Goal: Check status: Check status

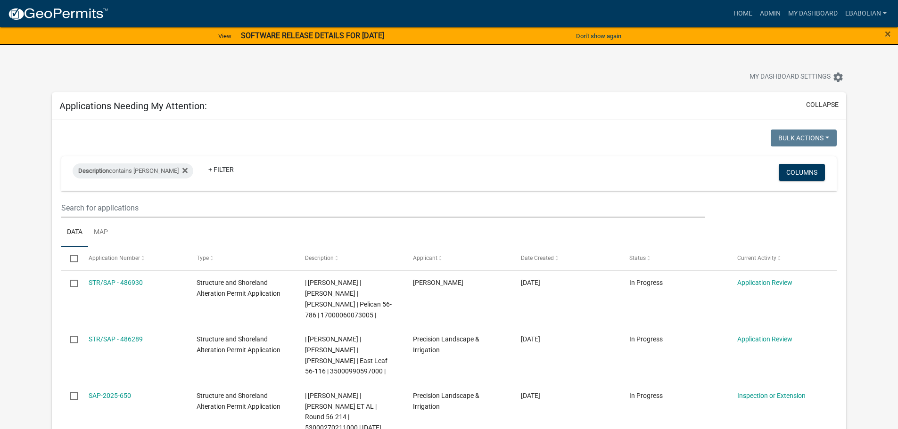
select select "3: 100"
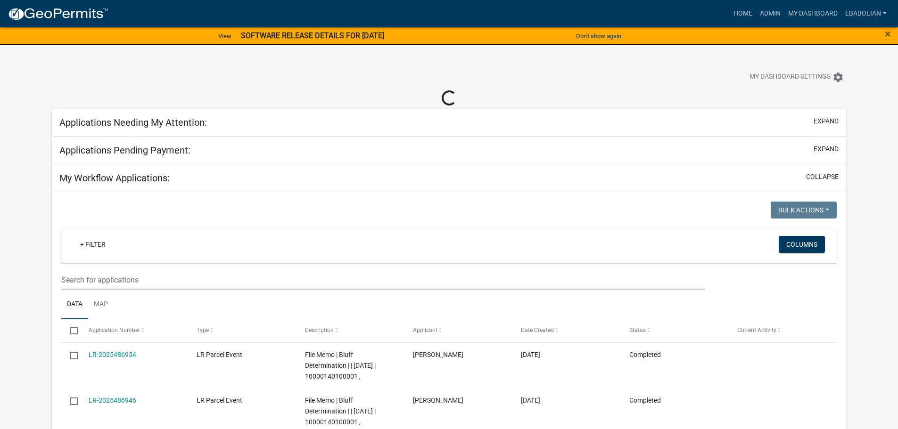
select select "3: 100"
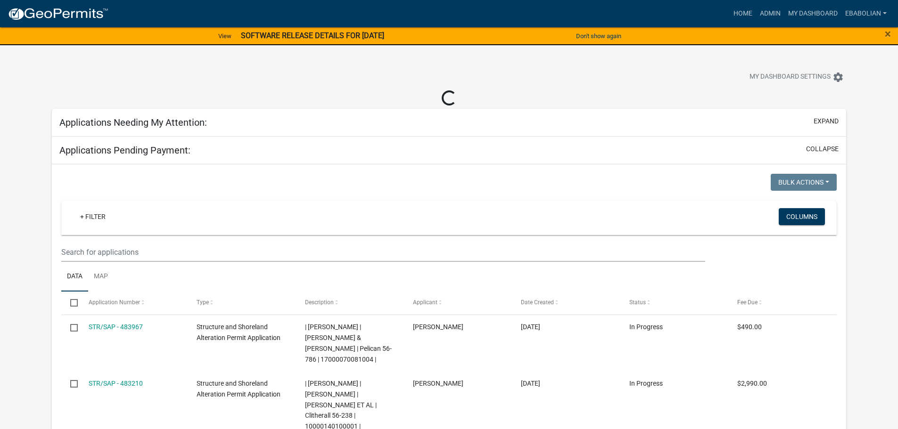
select select "3: 100"
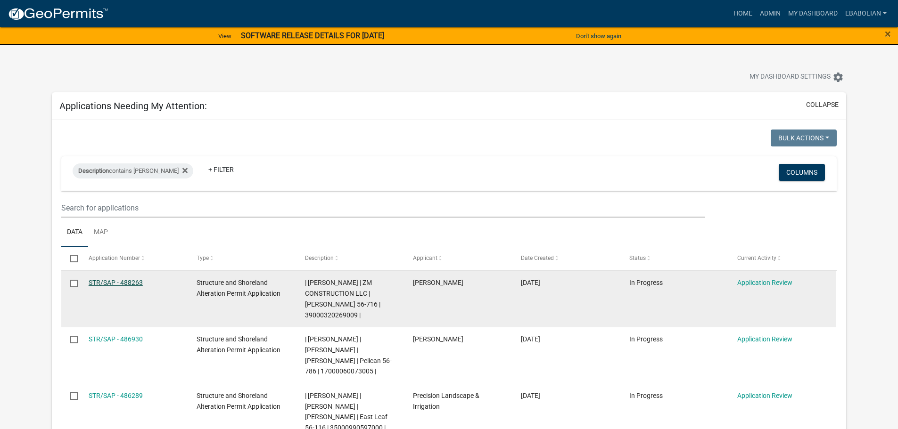
click at [128, 285] on link "STR/SAP - 488263" at bounding box center [116, 283] width 54 height 8
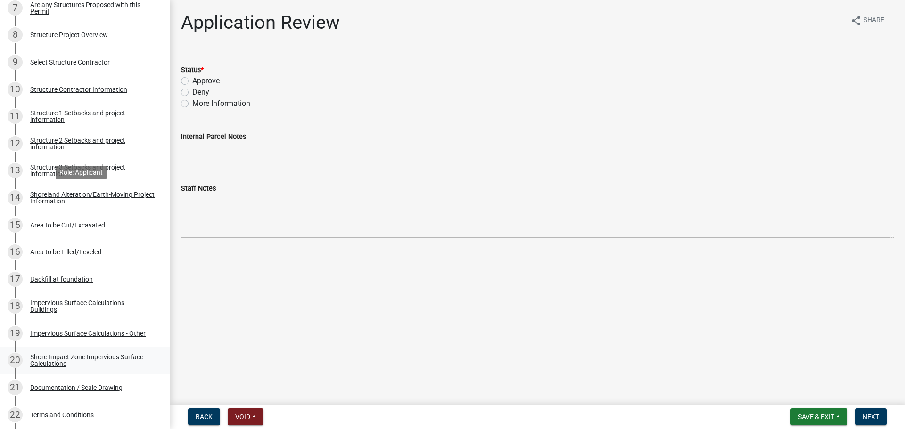
scroll to position [471, 0]
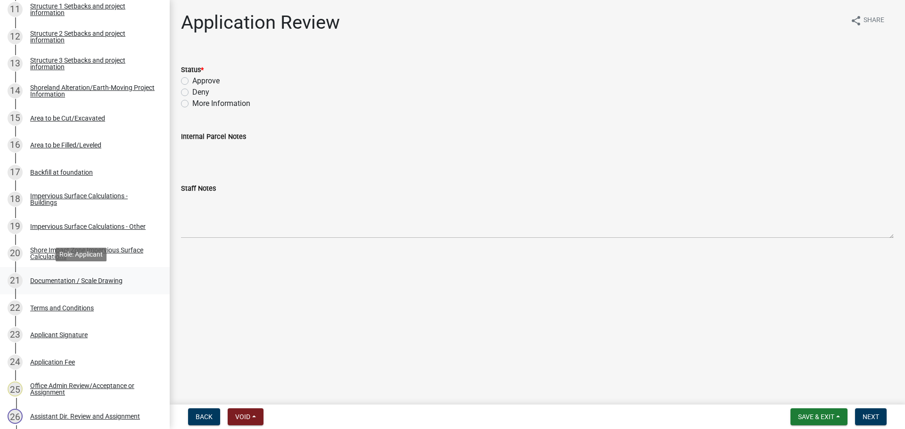
click at [107, 281] on div "Documentation / Scale Drawing" at bounding box center [76, 281] width 92 height 7
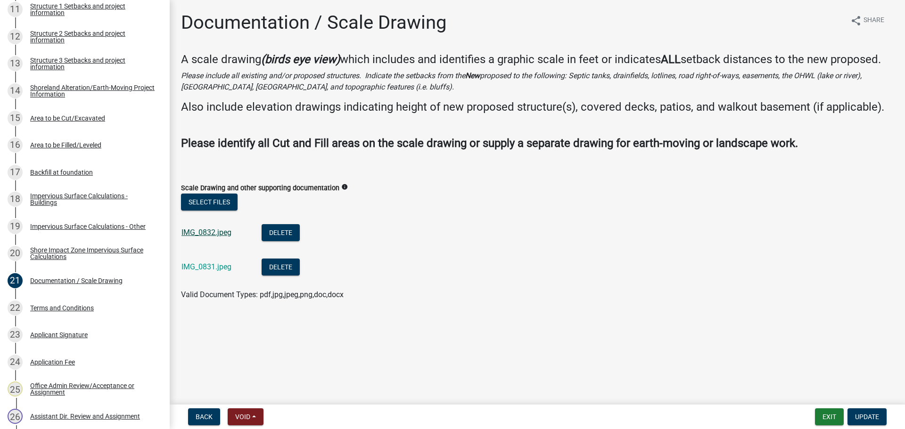
click at [218, 235] on link "IMG_0832.jpeg" at bounding box center [206, 232] width 50 height 9
click at [187, 263] on link "IMG_0831.jpeg" at bounding box center [206, 266] width 50 height 9
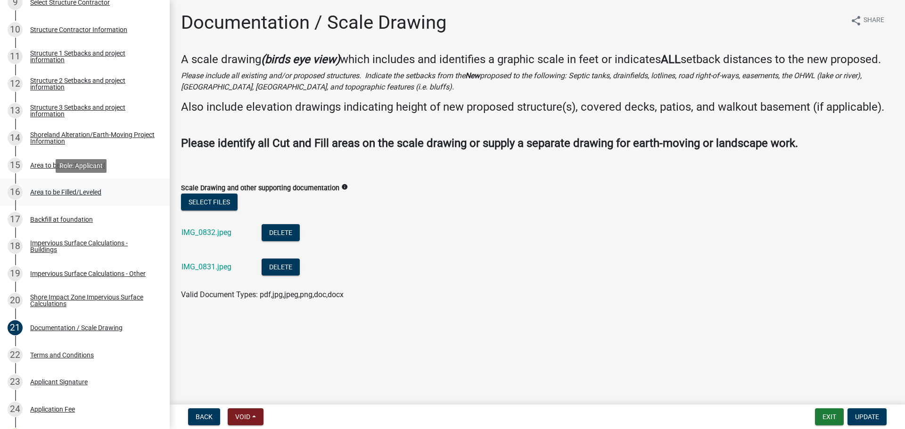
click at [79, 194] on div "Area to be Filled/Leveled" at bounding box center [65, 192] width 71 height 7
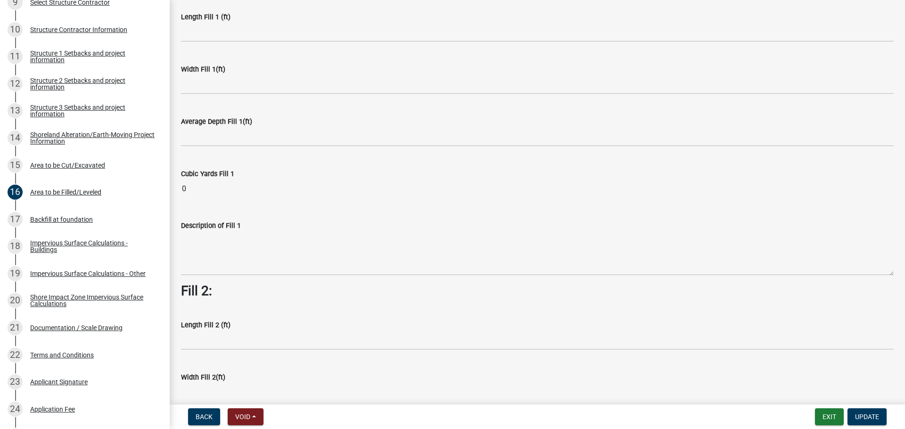
scroll to position [0, 0]
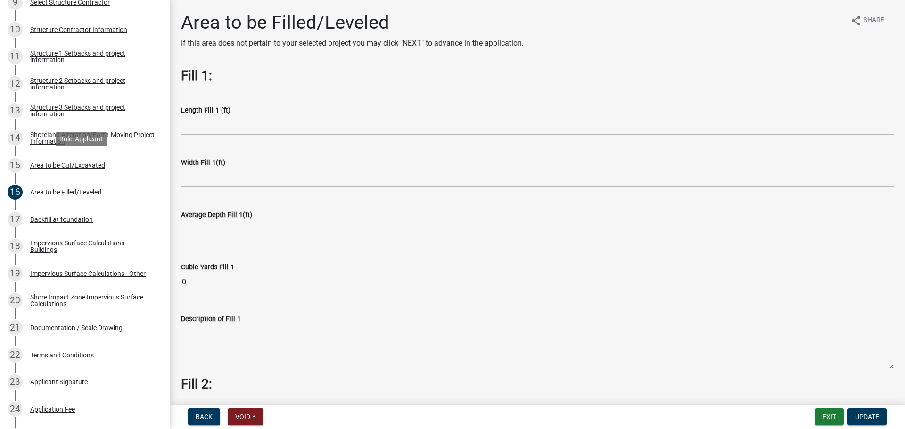
click at [75, 166] on div "Area to be Cut/Excavated" at bounding box center [67, 165] width 75 height 7
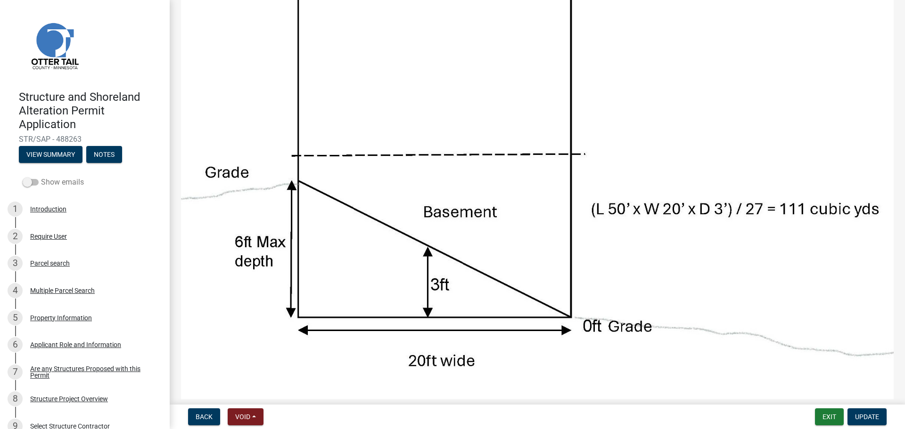
click at [25, 181] on span at bounding box center [31, 182] width 16 height 7
click at [41, 177] on input "Show emails" at bounding box center [41, 177] width 0 height 0
click at [47, 156] on button "View Summary" at bounding box center [51, 154] width 64 height 17
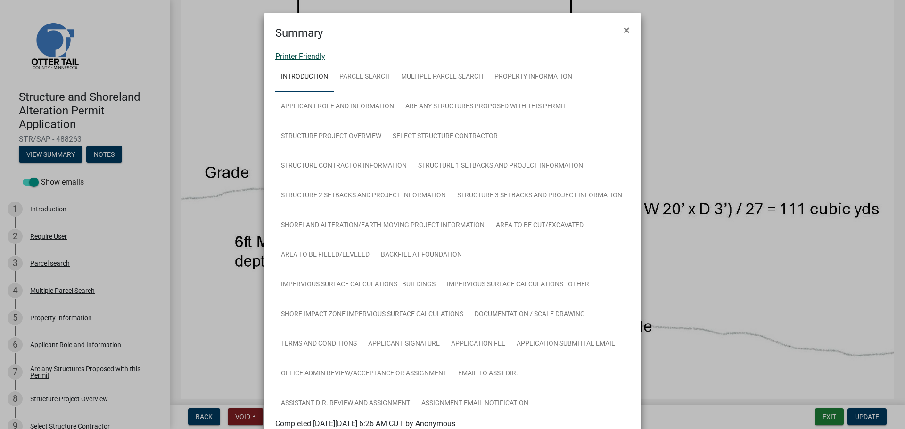
click at [285, 56] on link "Printer Friendly" at bounding box center [300, 56] width 50 height 9
click at [623, 30] on span "×" at bounding box center [626, 30] width 6 height 13
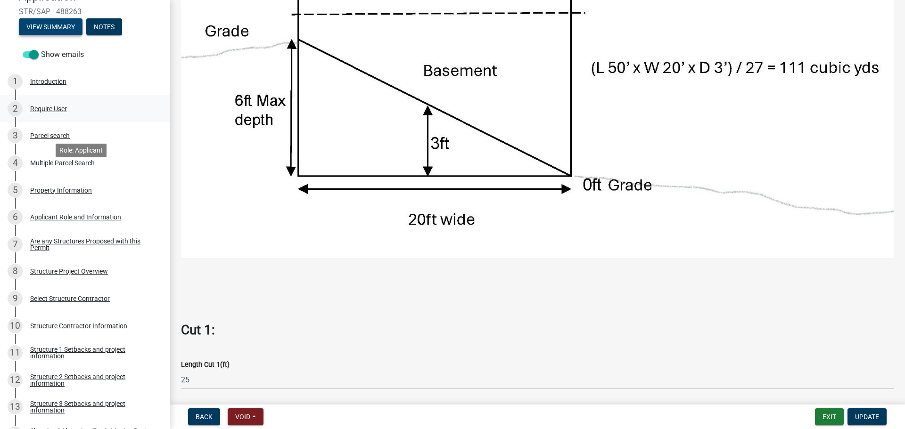
scroll to position [141, 0]
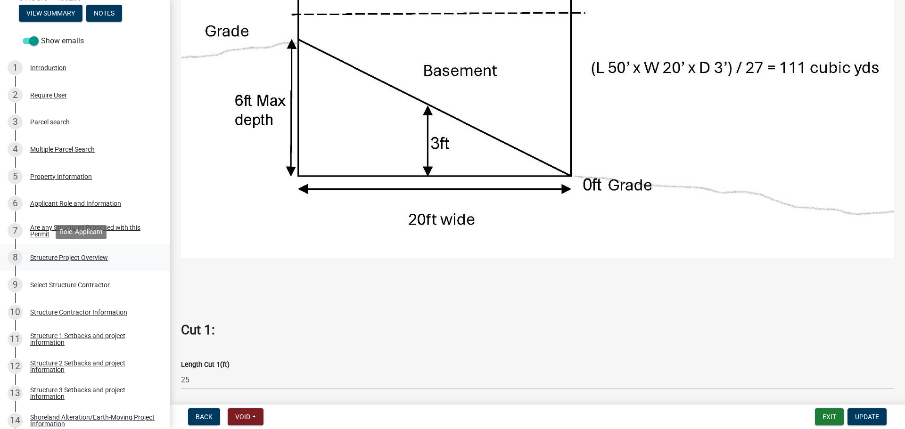
click at [38, 256] on div "Structure Project Overview" at bounding box center [69, 257] width 78 height 7
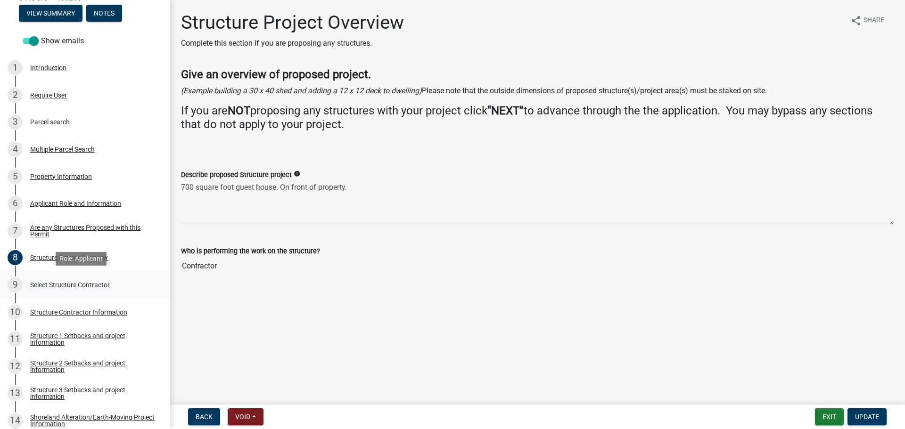
click at [90, 283] on div "Select Structure Contractor" at bounding box center [70, 285] width 80 height 7
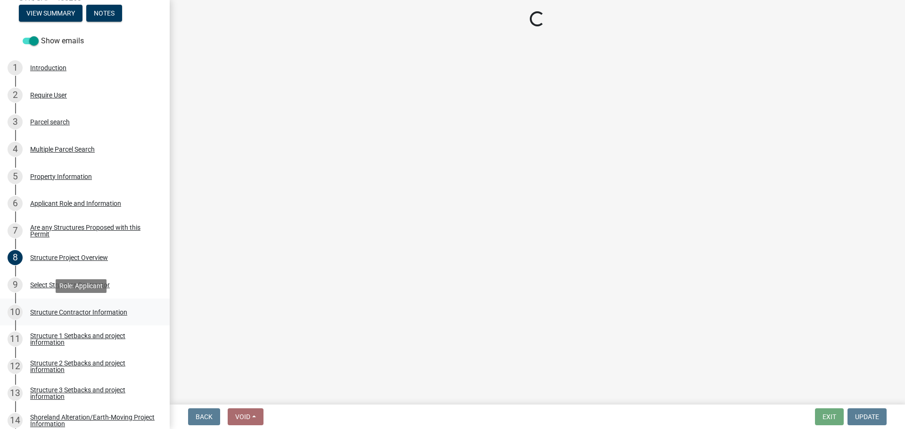
click at [71, 311] on div "Structure Contractor Information" at bounding box center [78, 312] width 97 height 7
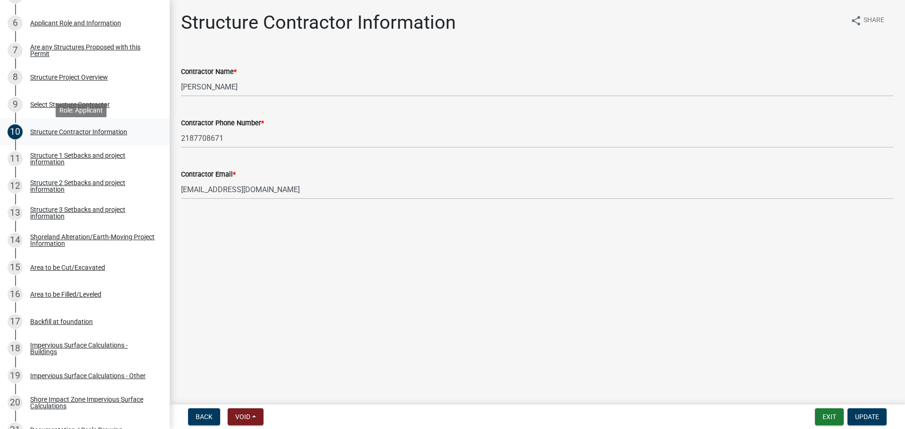
scroll to position [330, 0]
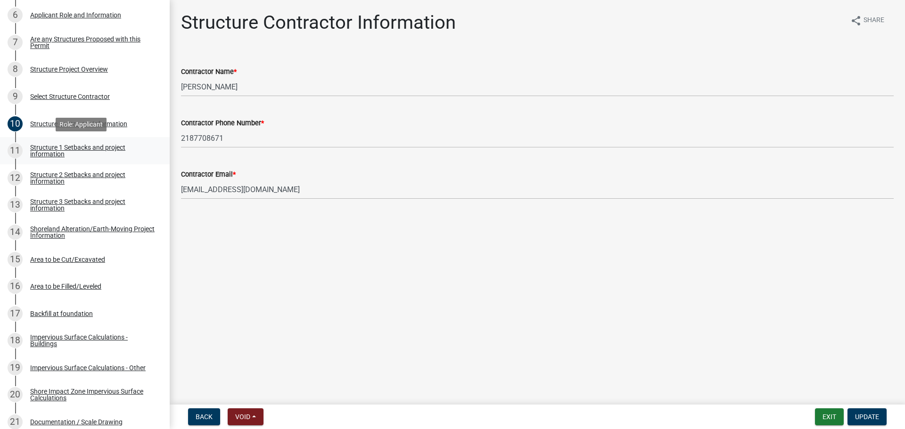
click at [48, 158] on div "11 Structure 1 Setbacks and project information" at bounding box center [81, 150] width 147 height 15
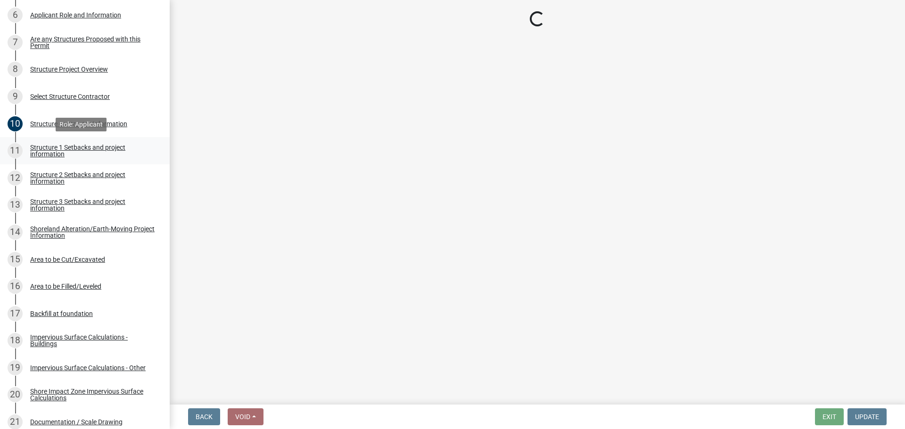
select select "c185e313-3403-4239-bd61-bb563c58a77a"
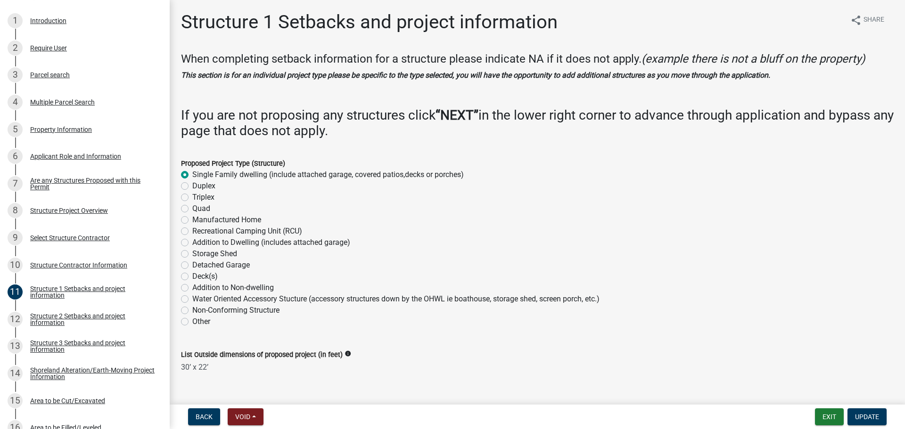
scroll to position [0, 0]
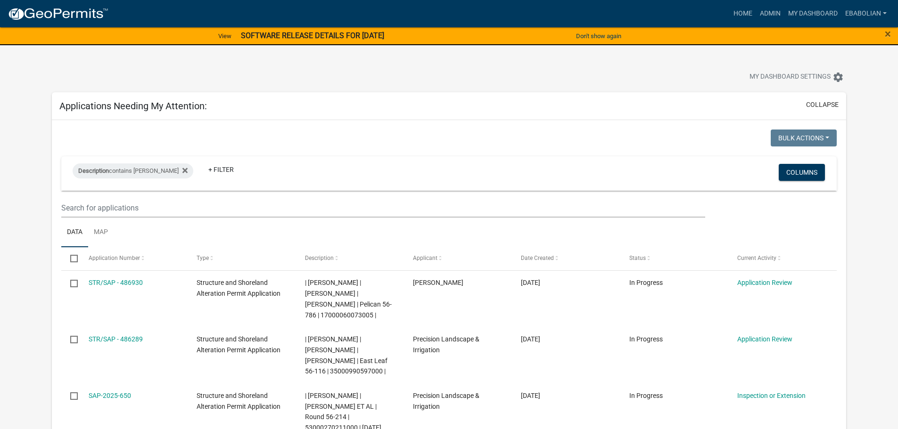
select select "3: 100"
click at [885, 32] on span "×" at bounding box center [888, 33] width 6 height 13
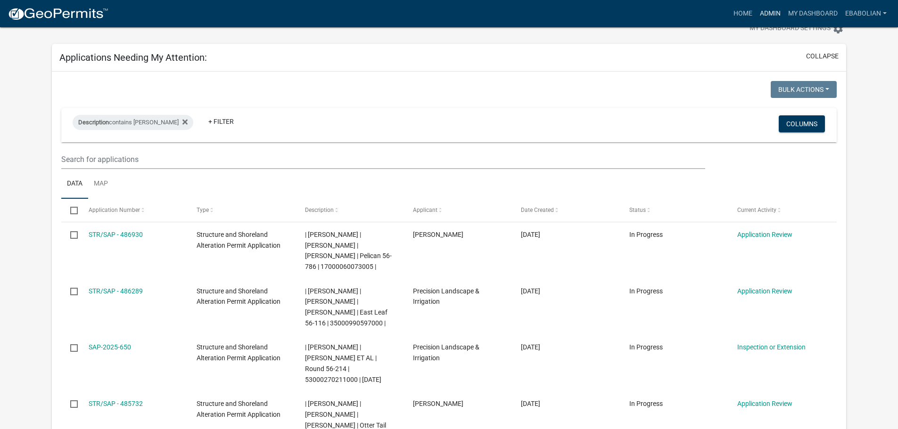
scroll to position [47, 0]
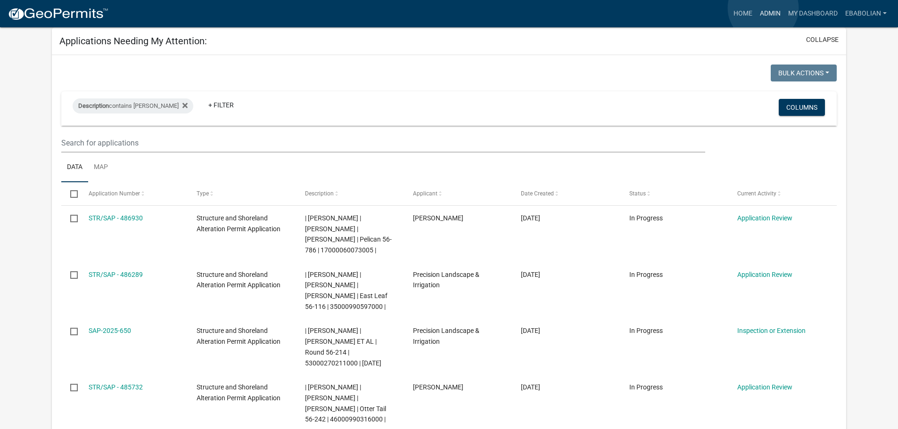
click at [763, 8] on link "Admin" at bounding box center [770, 14] width 28 height 18
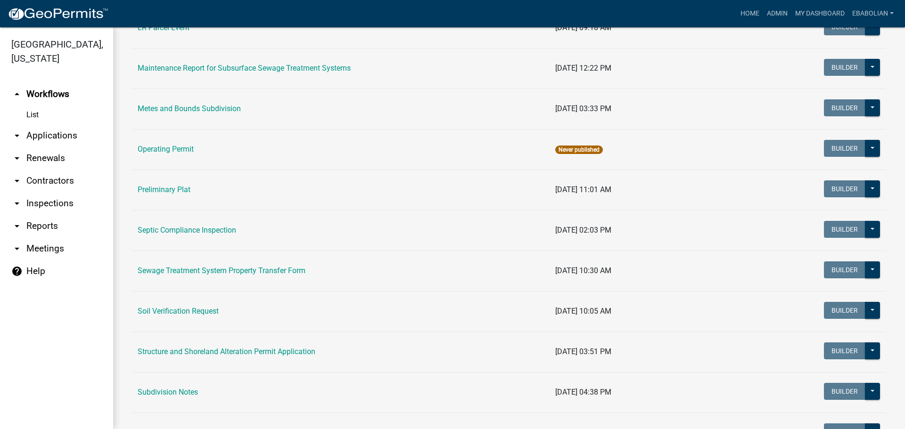
scroll to position [377, 0]
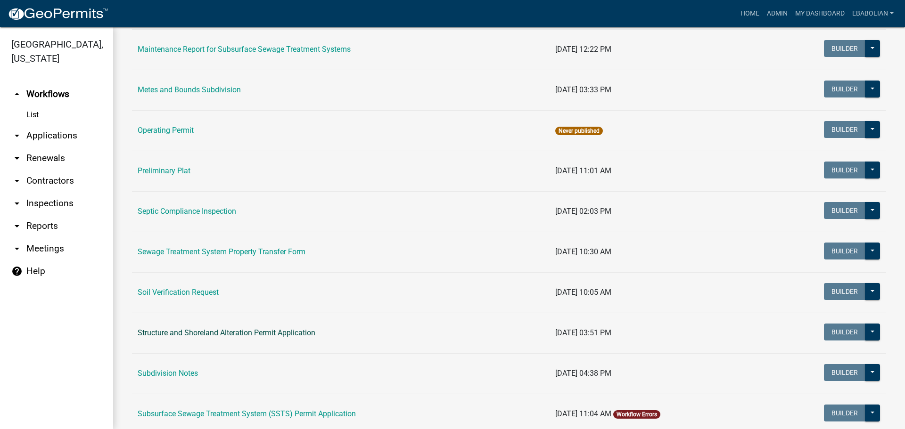
click at [207, 336] on link "Structure and Shoreland Alteration Permit Application" at bounding box center [227, 332] width 178 height 9
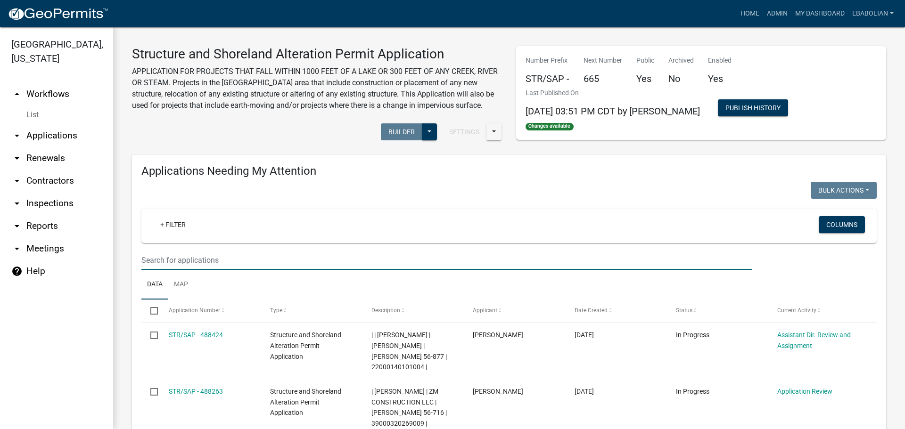
click at [214, 260] on input "text" at bounding box center [446, 260] width 610 height 19
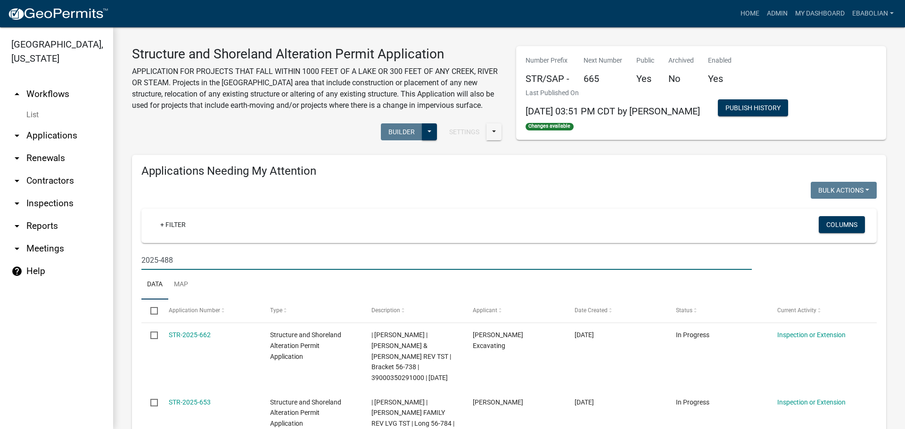
type input "2025-488"
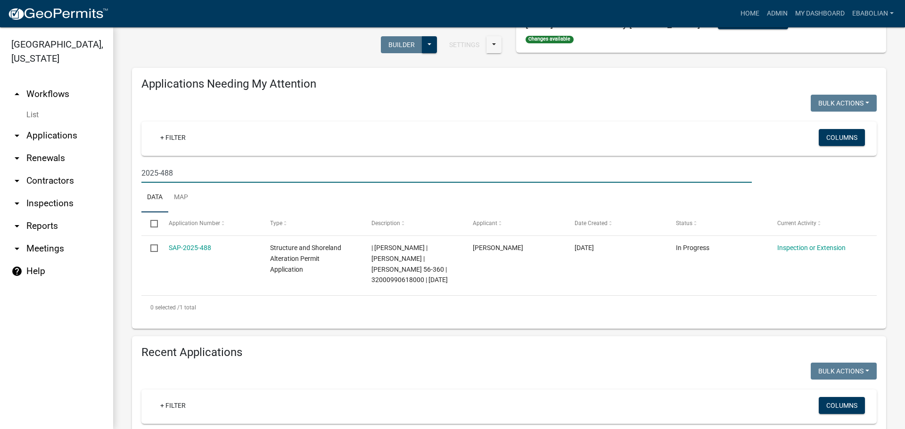
scroll to position [94, 0]
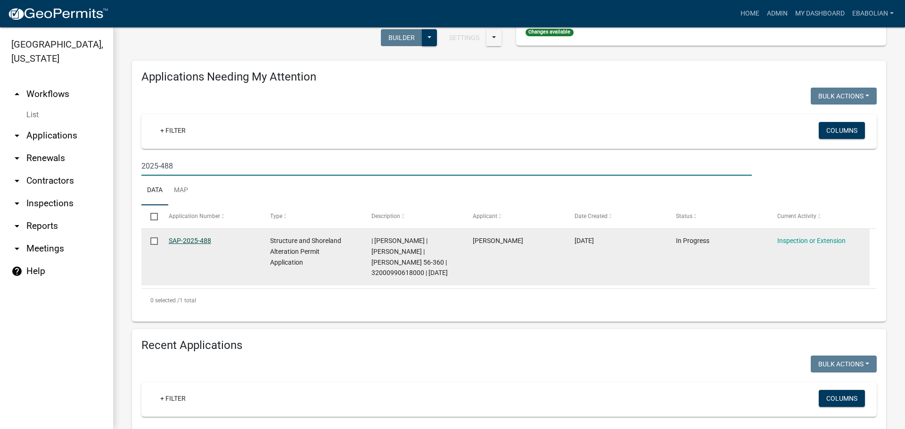
click at [197, 240] on link "SAP-2025-488" at bounding box center [190, 241] width 42 height 8
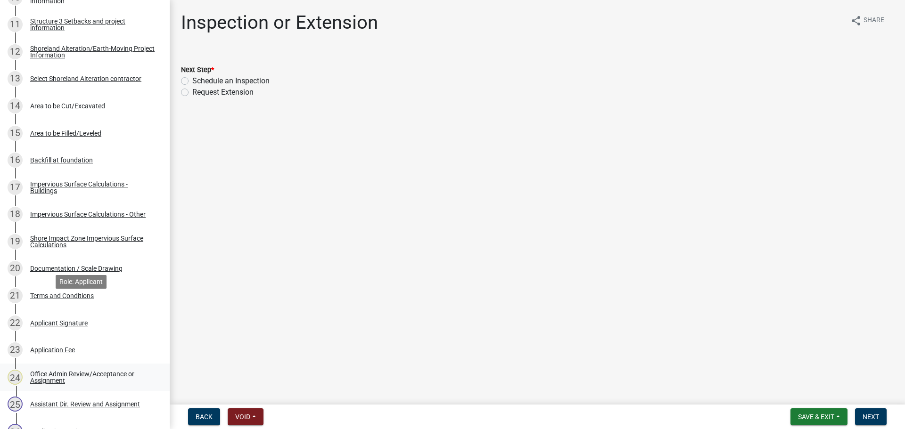
scroll to position [471, 0]
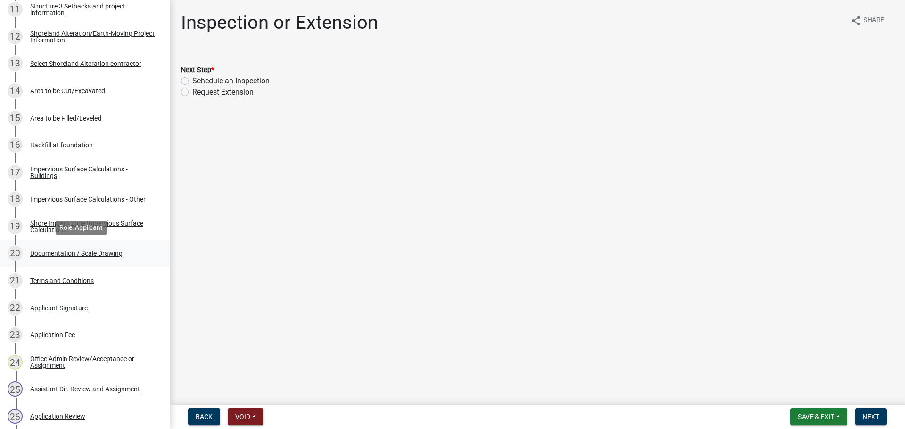
click at [109, 254] on div "Documentation / Scale Drawing" at bounding box center [76, 253] width 92 height 7
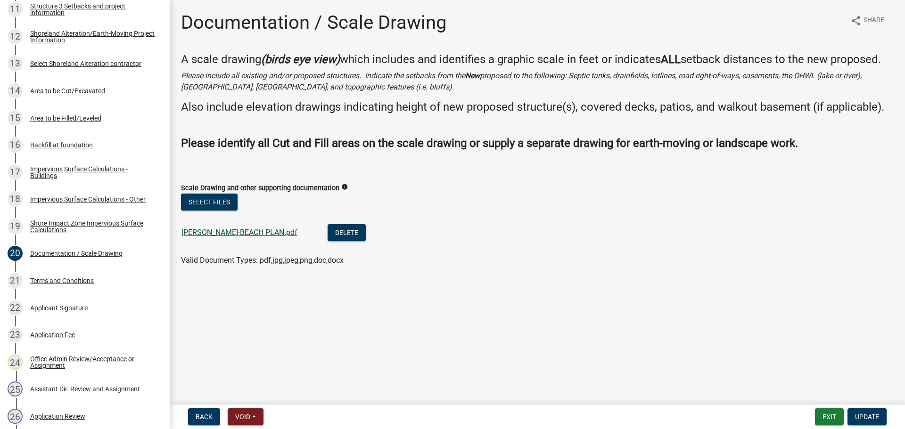
click at [248, 234] on link "[PERSON_NAME]-BEACH PLAN.pdf" at bounding box center [239, 232] width 116 height 9
